Goal: Task Accomplishment & Management: Manage account settings

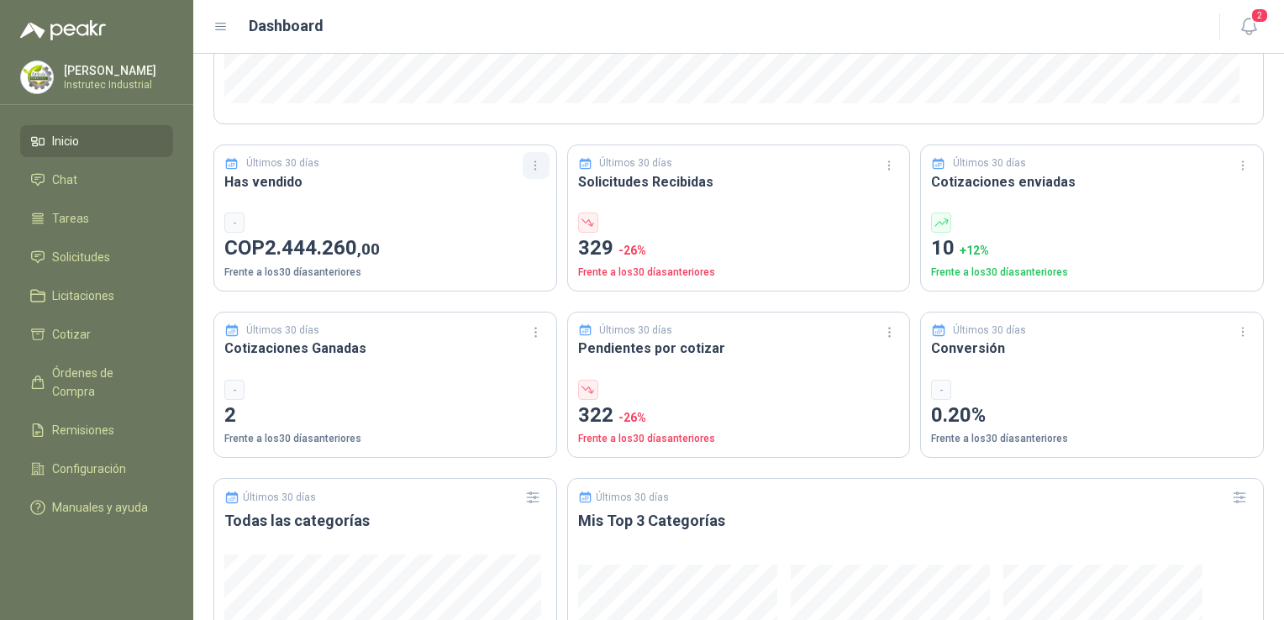
scroll to position [504, 0]
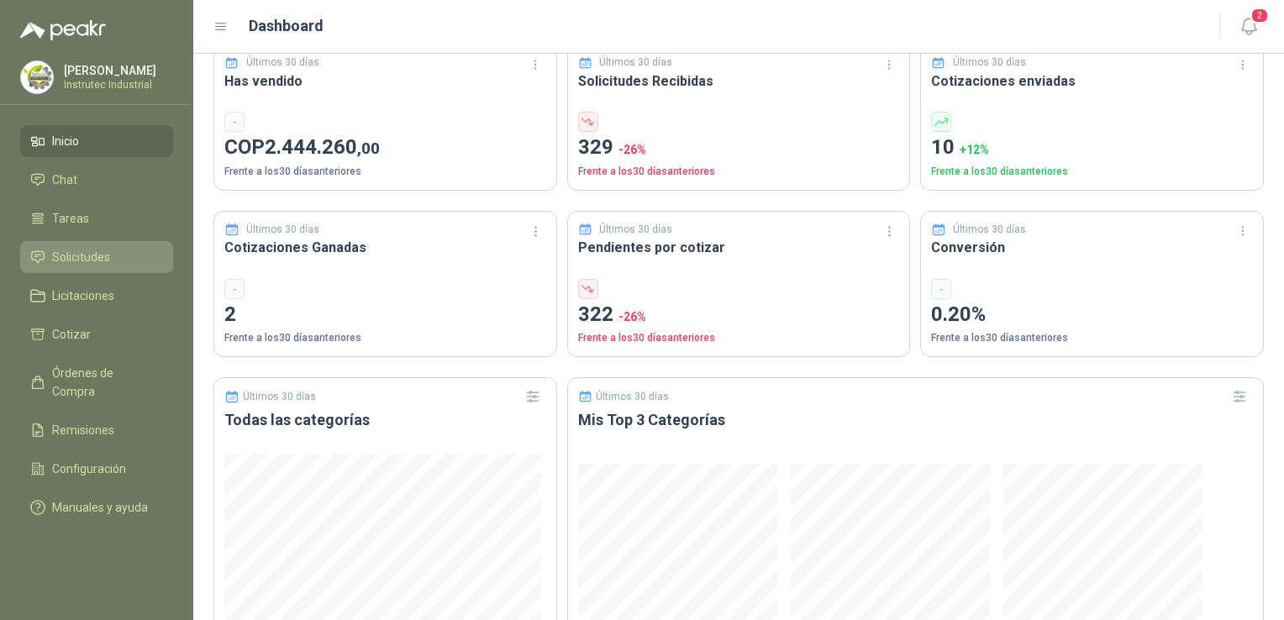
click at [91, 254] on span "Solicitudes" at bounding box center [81, 257] width 58 height 18
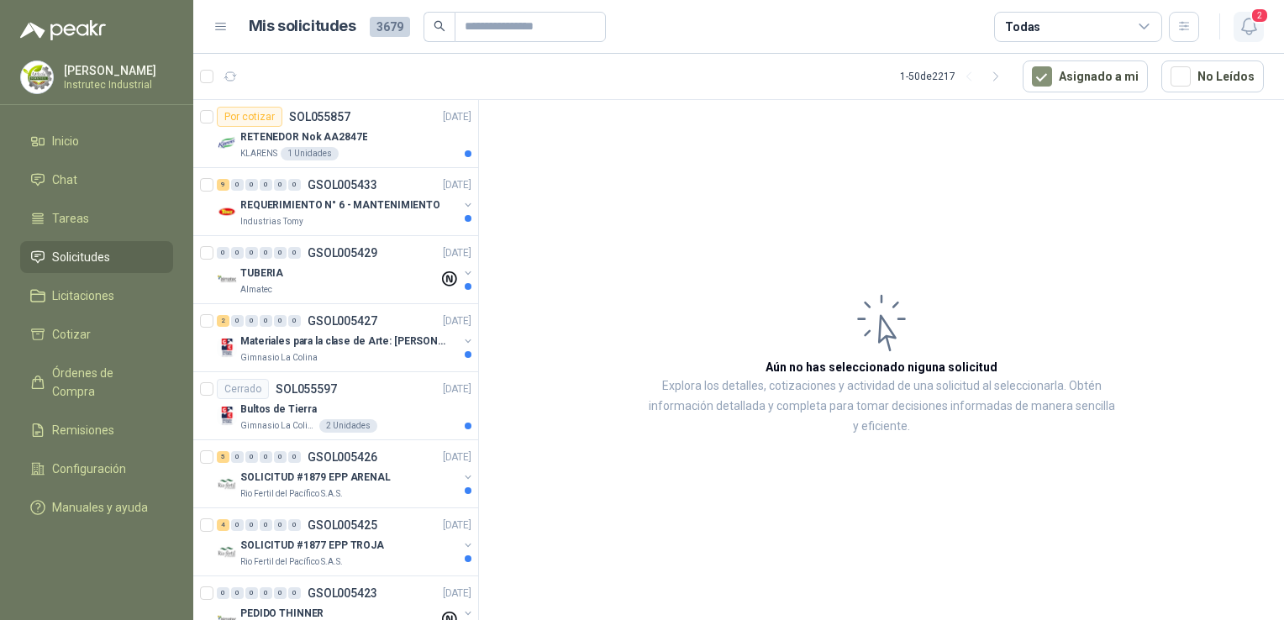
click at [1254, 29] on icon "button" at bounding box center [1248, 26] width 14 height 16
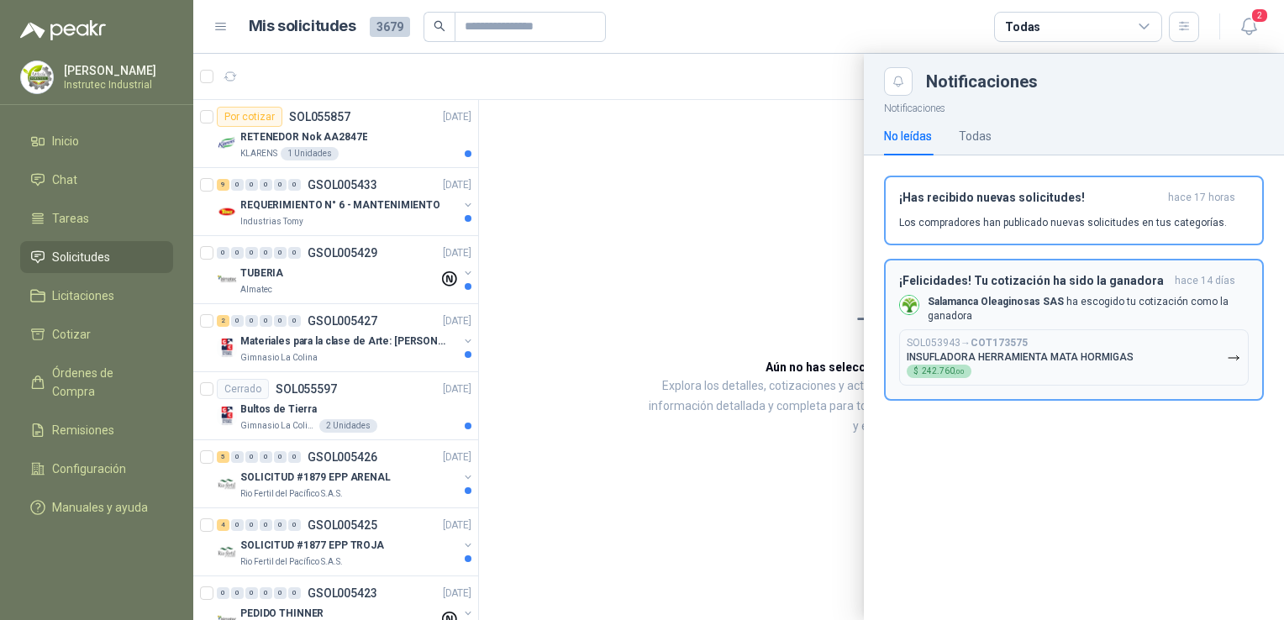
click at [1032, 311] on p "Salamanca Oleaginosas SAS ha escogido tu cotización como la ganadora" at bounding box center [1088, 309] width 321 height 29
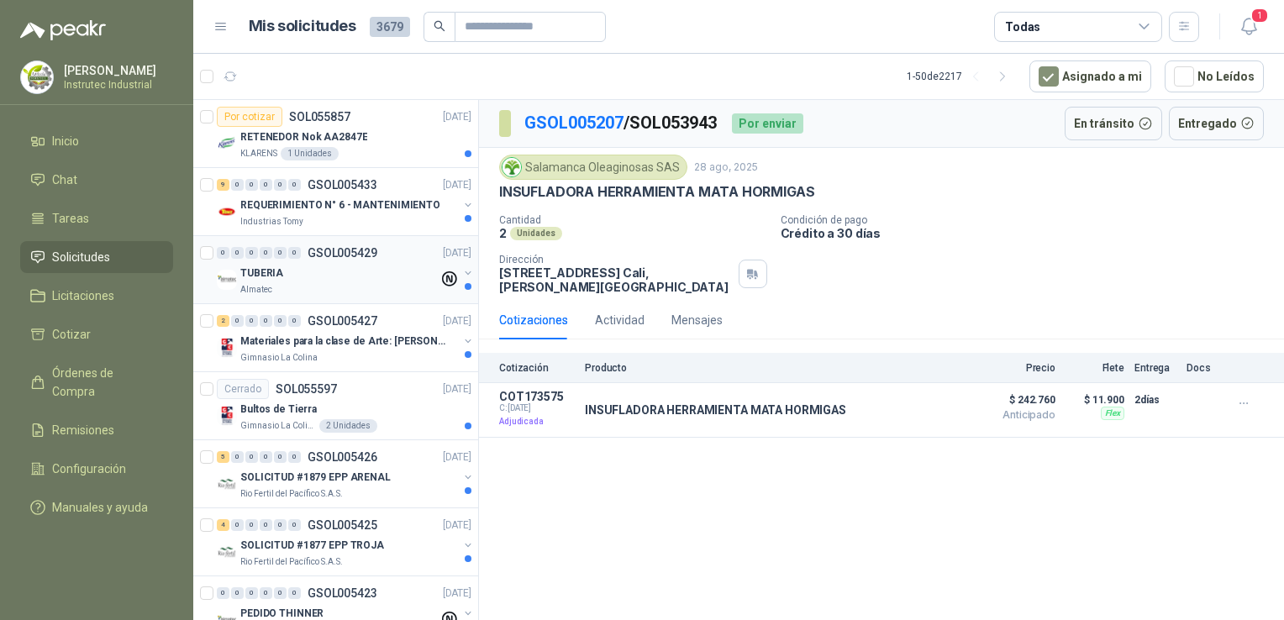
click at [356, 278] on div "TUBERIA" at bounding box center [339, 273] width 198 height 20
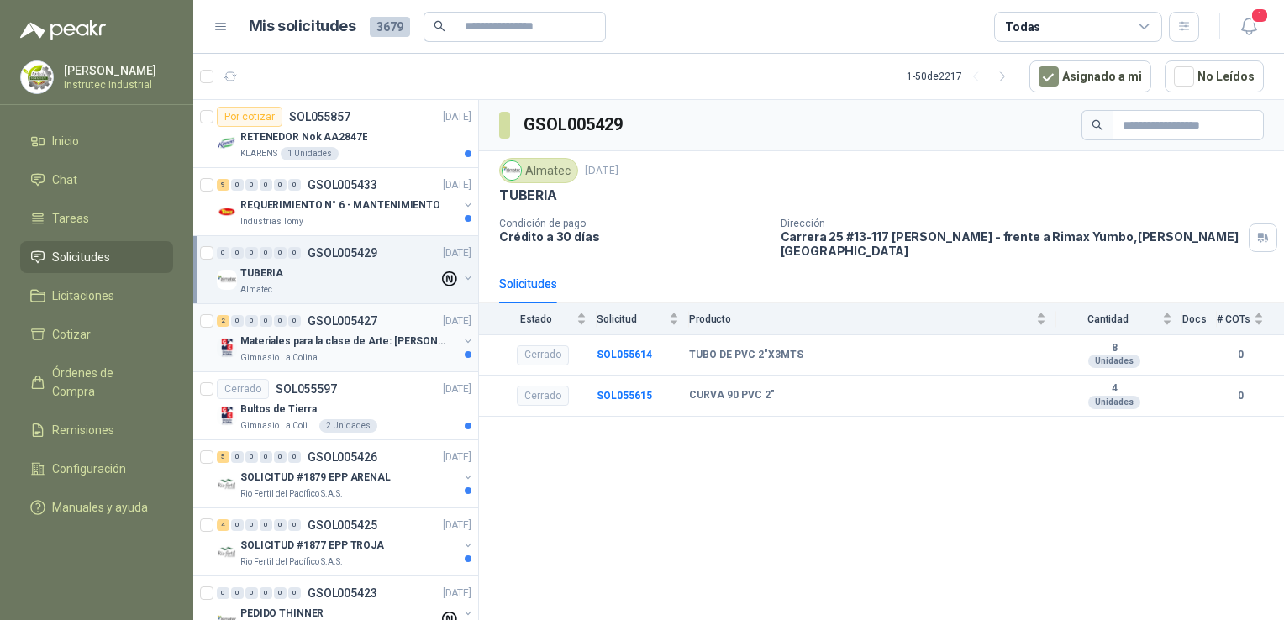
click at [346, 348] on div "Materiales para la clase de Arte: [PERSON_NAME]" at bounding box center [349, 341] width 218 height 20
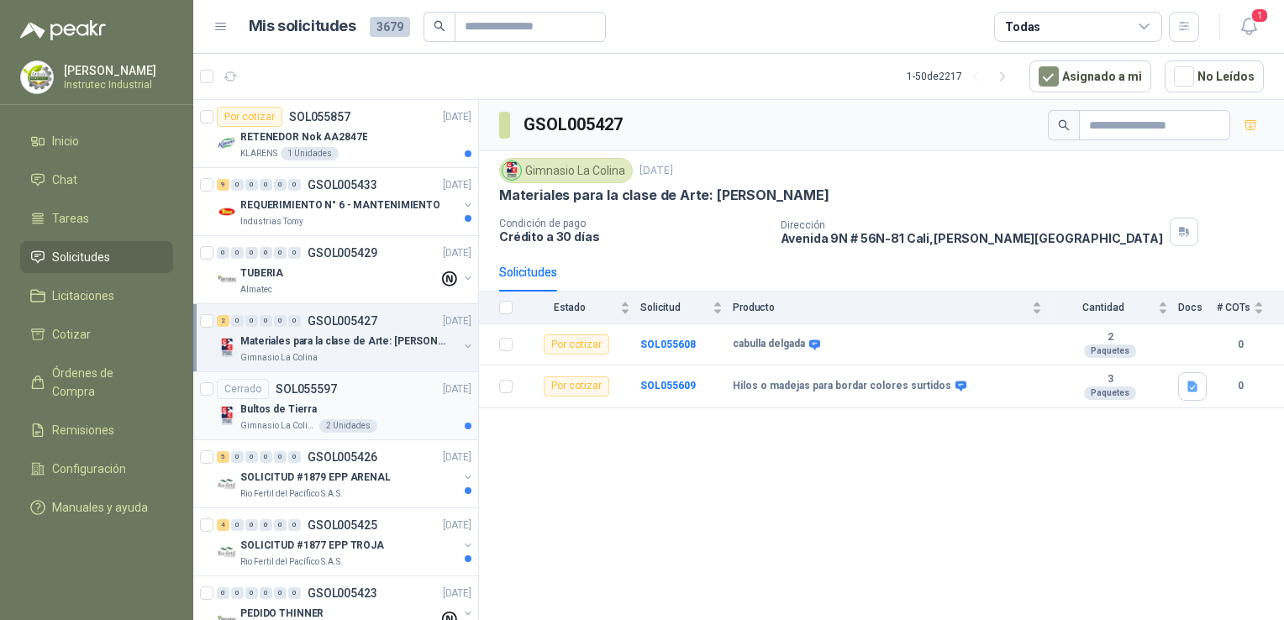
click at [387, 410] on div "Bultos de Tierra" at bounding box center [355, 409] width 231 height 20
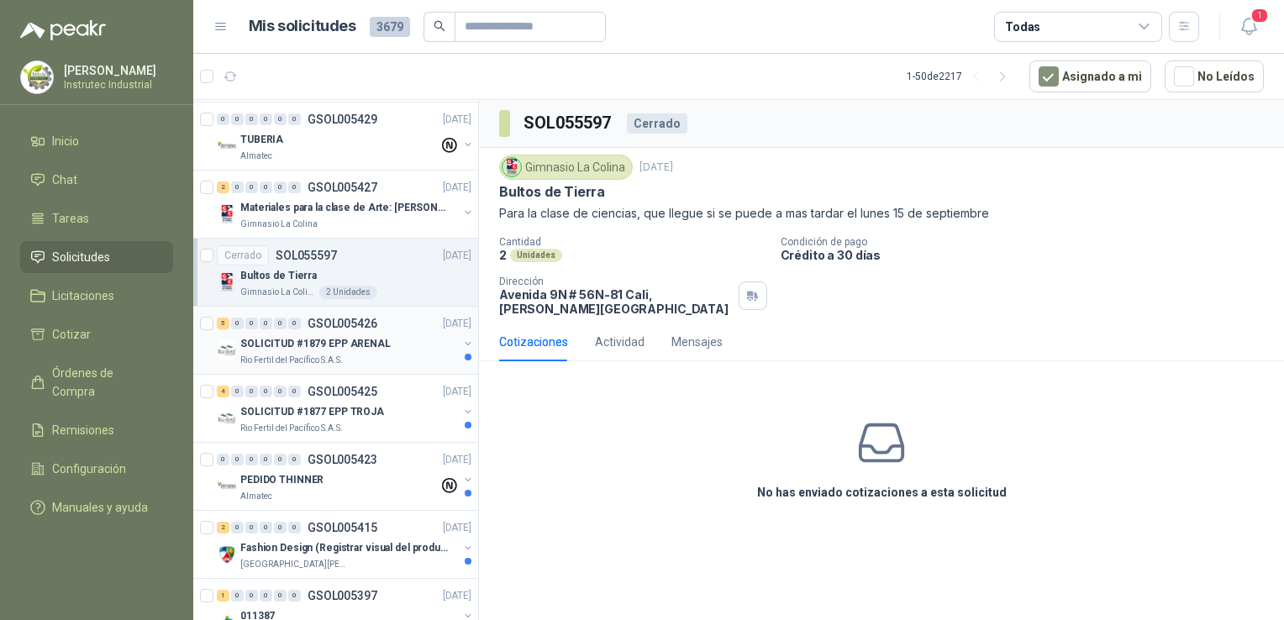
scroll to position [252, 0]
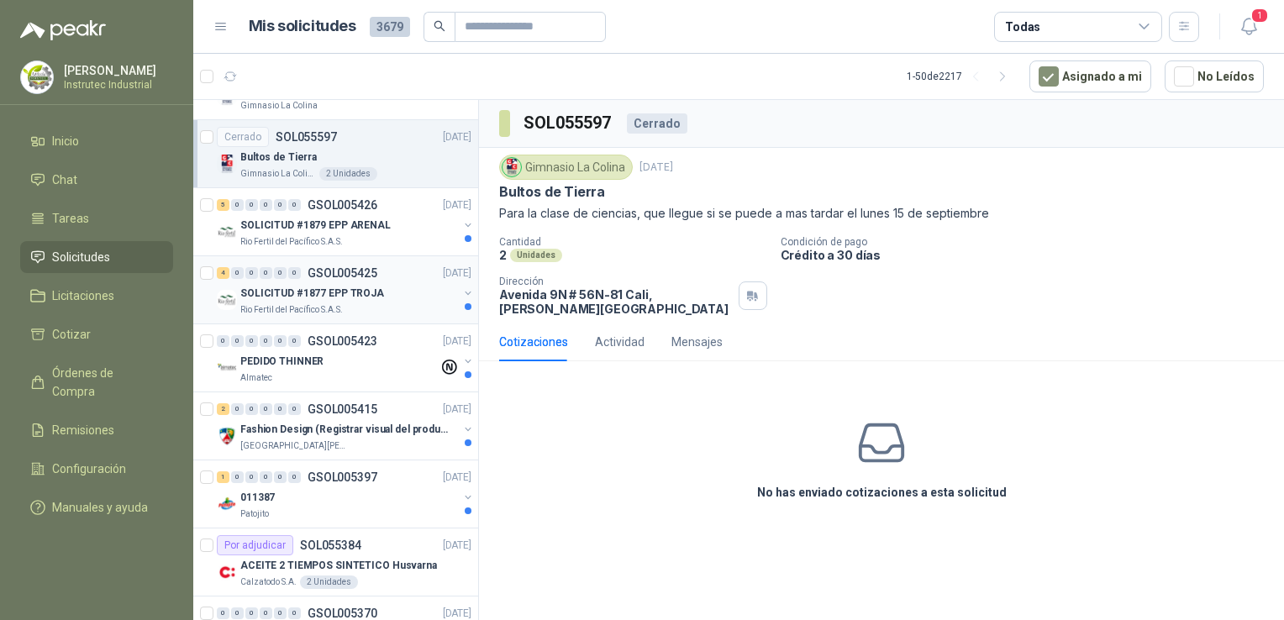
click at [377, 308] on div "Rio Fertil del Pacífico S.A.S." at bounding box center [349, 309] width 218 height 13
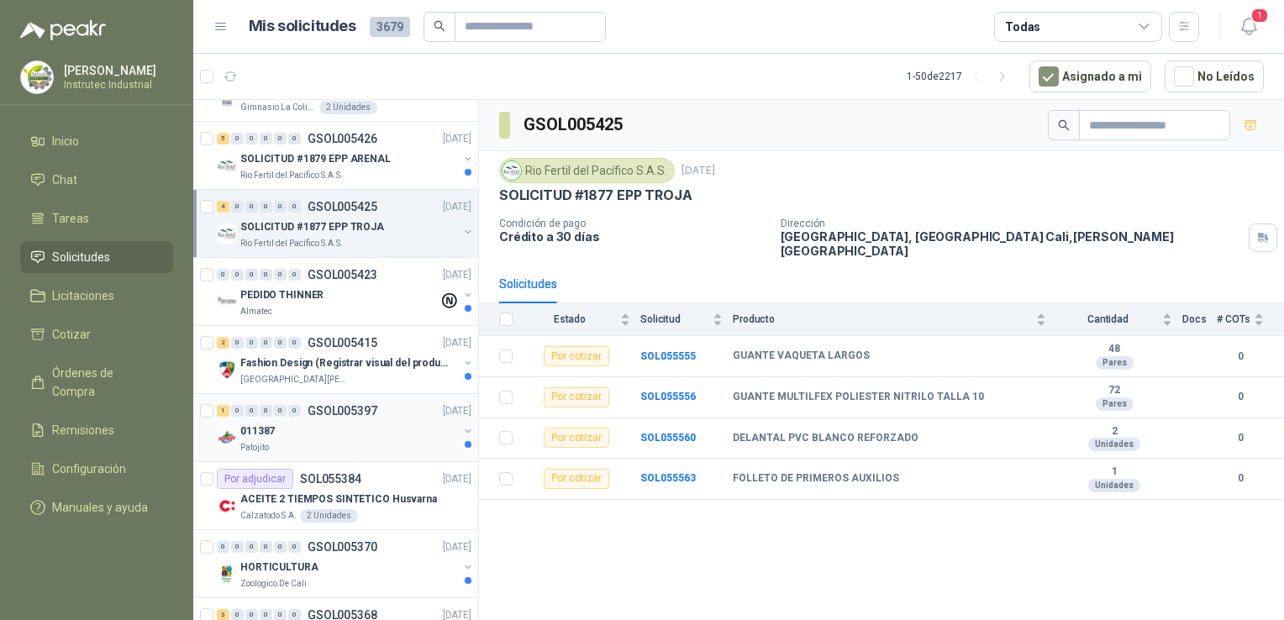
scroll to position [336, 0]
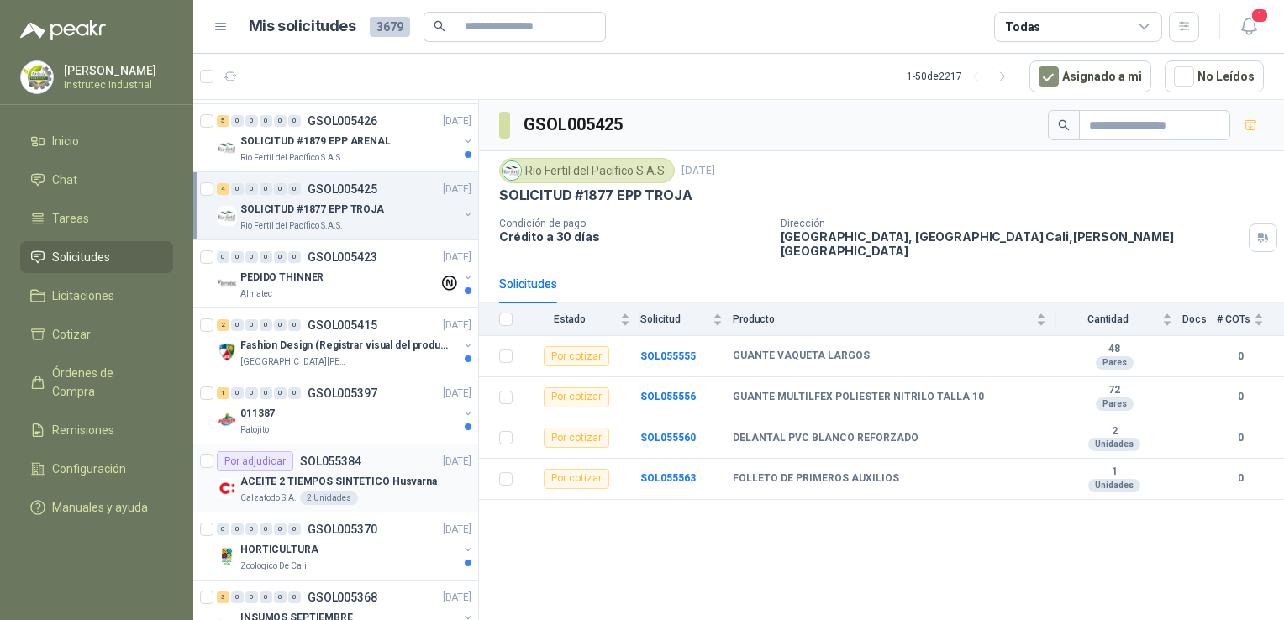
click at [396, 493] on div "Calzatodo S.A. 2 Unidades" at bounding box center [355, 498] width 231 height 13
